Goal: Information Seeking & Learning: Learn about a topic

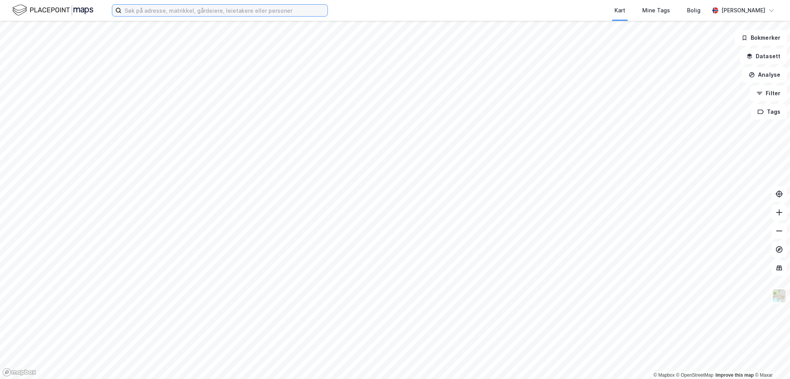
click at [148, 12] on input at bounding box center [225, 11] width 206 height 12
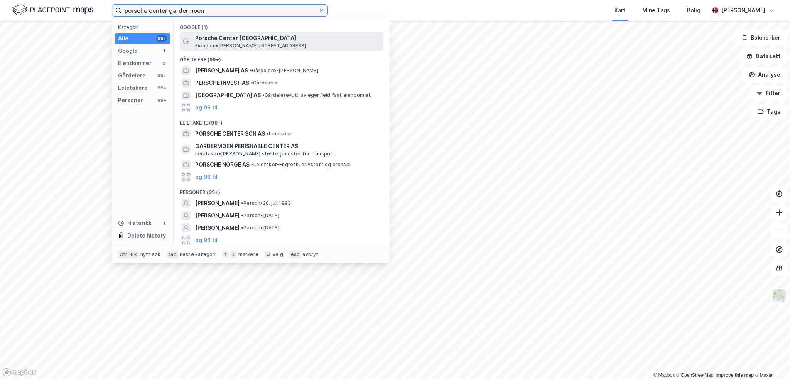
type input "porsche center gardermoen"
click at [253, 43] on span "Eiendom • [STREET_ADDRESS]" at bounding box center [250, 46] width 111 height 6
